Goal: Find specific page/section: Find specific page/section

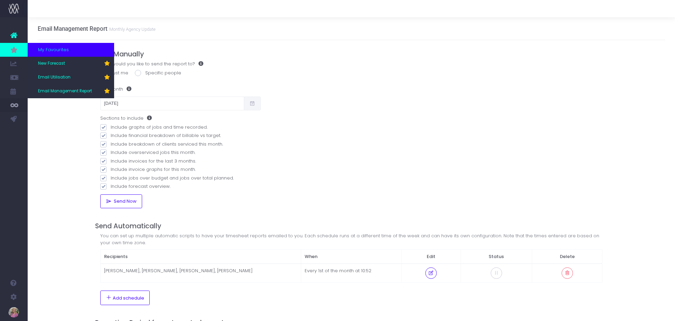
click at [15, 49] on icon at bounding box center [13, 50] width 7 height 8
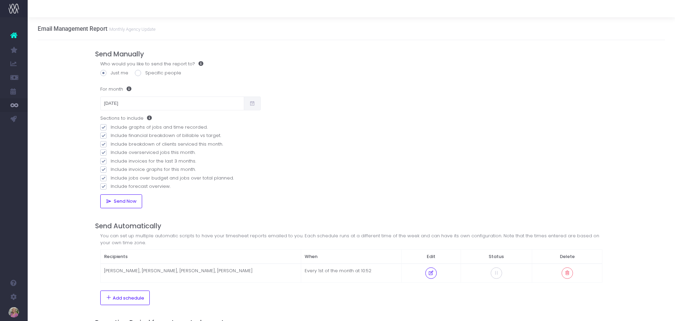
click at [55, 64] on span "New Forecast" at bounding box center [46, 63] width 17 height 12
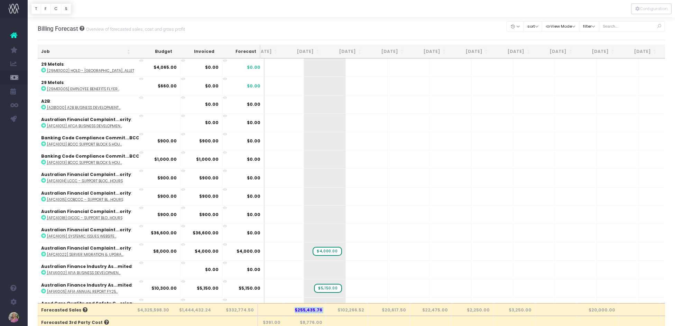
drag, startPoint x: 325, startPoint y: 312, endPoint x: 289, endPoint y: 311, distance: 36.0
click at [289, 311] on tr "Forecasted Sales $4,325,598.30 $1,444,432.24 $332,774.50 $255,435.76 $102,266.5…" at bounding box center [380, 309] width 812 height 12
click at [304, 84] on span "+" at bounding box center [314, 86] width 21 height 18
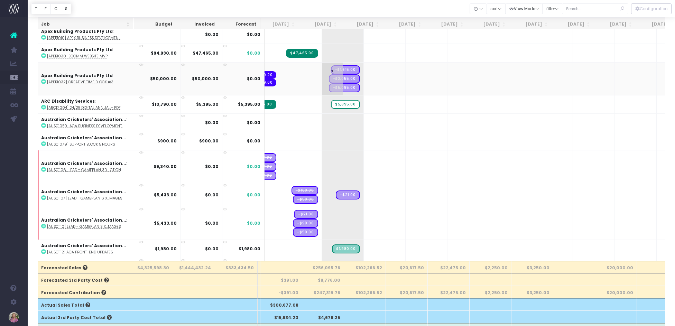
scroll to position [348, 46]
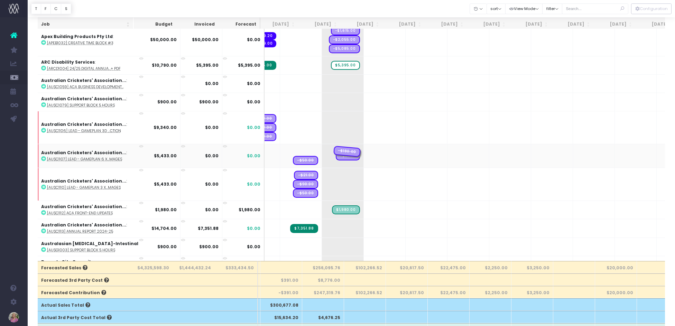
drag, startPoint x: 288, startPoint y: 151, endPoint x: 312, endPoint y: 150, distance: 24.2
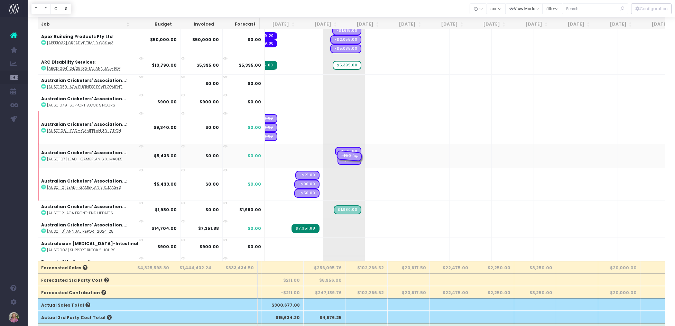
drag, startPoint x: 286, startPoint y: 155, endPoint x: 308, endPoint y: 155, distance: 22.5
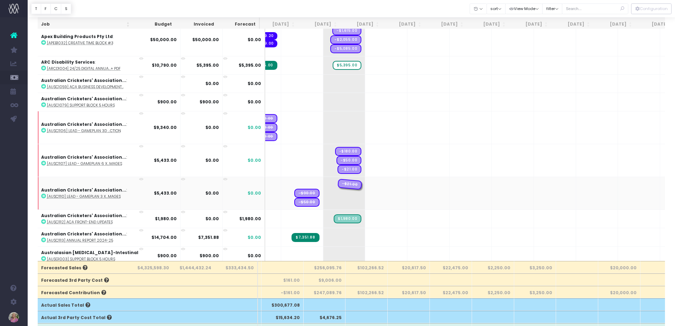
drag, startPoint x: 291, startPoint y: 184, endPoint x: 313, endPoint y: 184, distance: 21.8
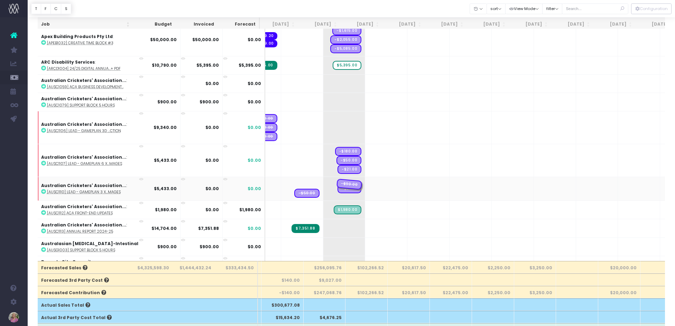
drag, startPoint x: 289, startPoint y: 183, endPoint x: 322, endPoint y: 184, distance: 33.9
drag, startPoint x: 293, startPoint y: 188, endPoint x: 310, endPoint y: 187, distance: 16.9
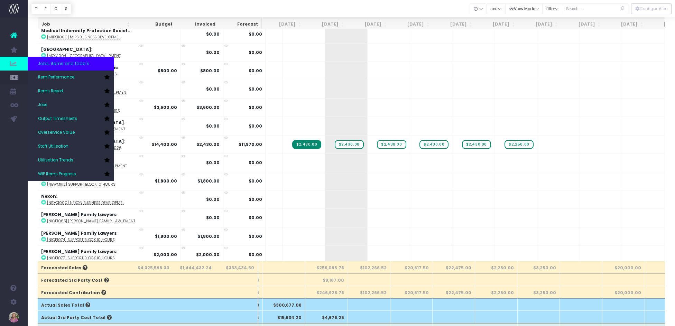
scroll to position [0, 46]
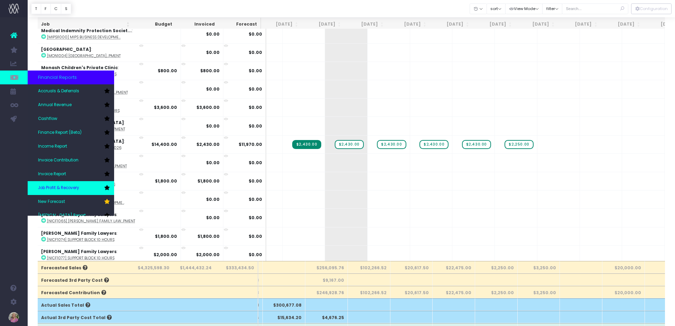
click at [56, 189] on span "Job Profit & Recovery" at bounding box center [58, 188] width 41 height 6
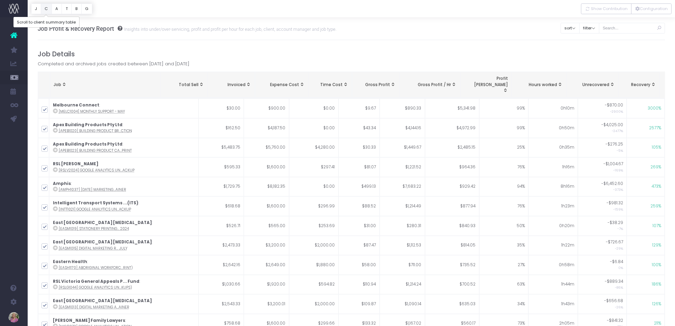
click at [46, 8] on button "C" at bounding box center [46, 8] width 11 height 11
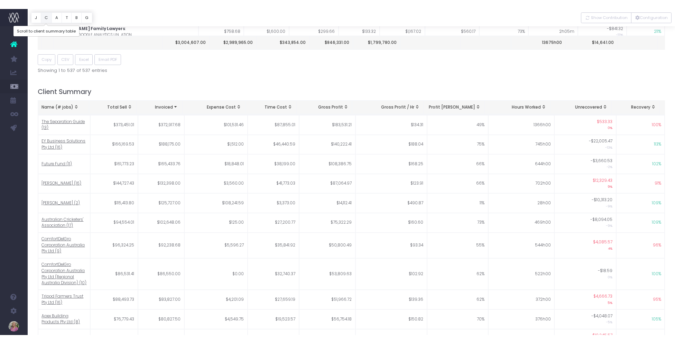
scroll to position [336, 0]
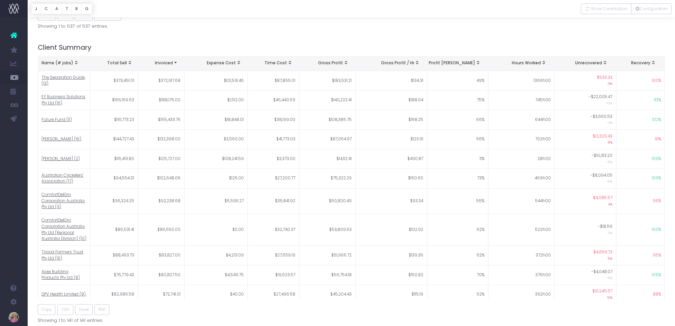
click at [653, 60] on span "Recovery: activate to sort column ascending" at bounding box center [653, 63] width 6 height 6
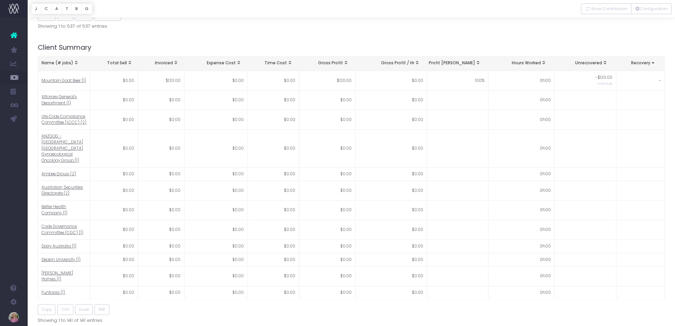
click at [652, 60] on span "Recovery: activate to sort column descending" at bounding box center [653, 63] width 6 height 6
